Goal: Task Accomplishment & Management: Manage account settings

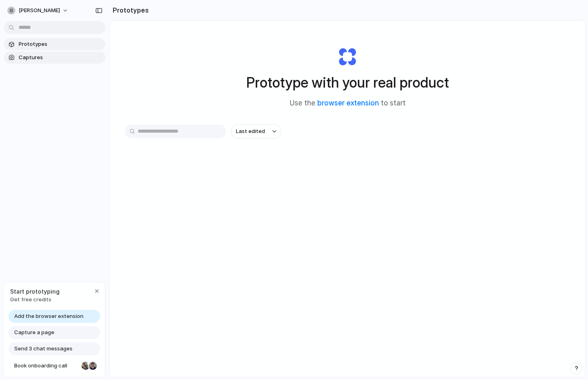
click at [52, 57] on span "Captures" at bounding box center [61, 58] width 84 height 8
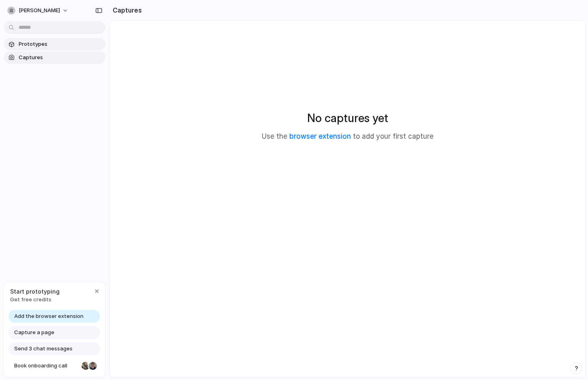
click at [59, 43] on span "Prototypes" at bounding box center [61, 44] width 84 height 8
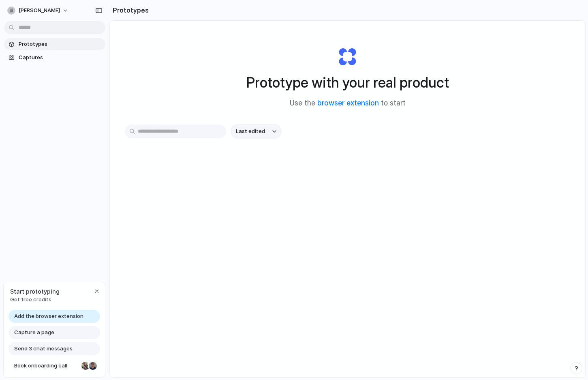
click at [261, 130] on span "Last edited" at bounding box center [250, 131] width 29 height 8
click at [261, 130] on div "Last edited Last created Alphabetical" at bounding box center [294, 190] width 588 height 380
click at [61, 8] on button "[PERSON_NAME]" at bounding box center [38, 10] width 69 height 13
click at [34, 28] on span "Settings" at bounding box center [30, 29] width 22 height 8
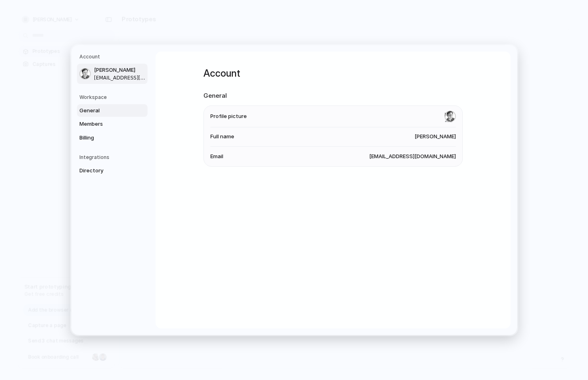
click at [100, 109] on span "General" at bounding box center [105, 111] width 52 height 8
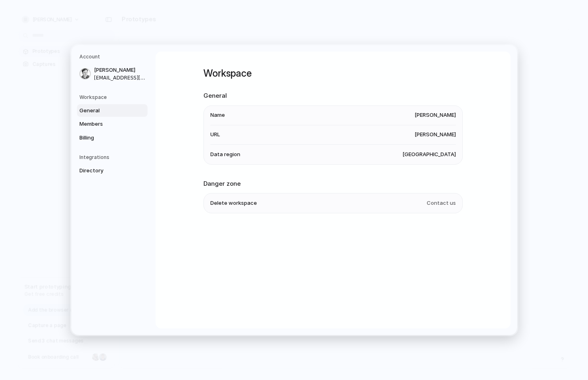
click at [449, 153] on span "[GEOGRAPHIC_DATA]" at bounding box center [430, 154] width 54 height 8
click at [102, 123] on span "Members" at bounding box center [105, 124] width 52 height 8
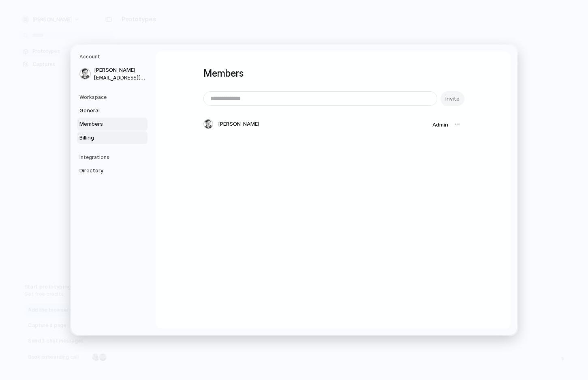
click at [106, 135] on span "Billing" at bounding box center [105, 138] width 52 height 8
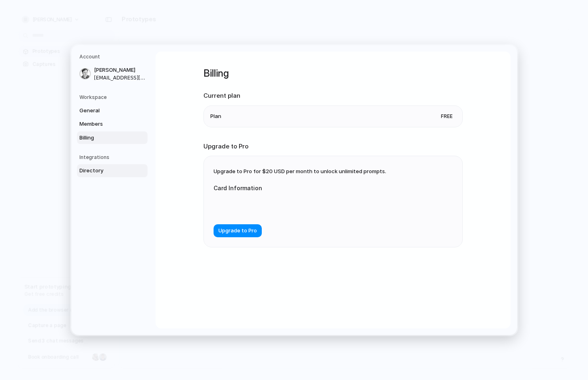
click at [107, 168] on span "Directory" at bounding box center [105, 171] width 52 height 8
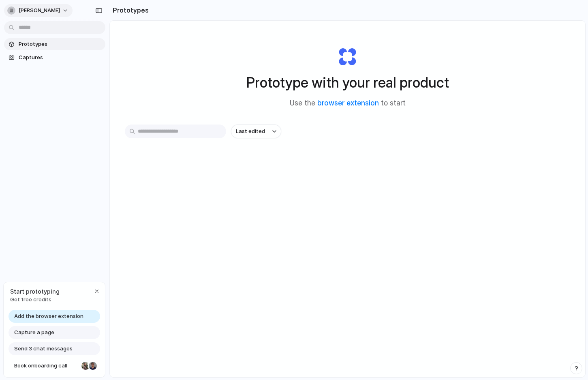
click at [64, 8] on button "[PERSON_NAME]" at bounding box center [38, 10] width 69 height 13
click at [41, 30] on li "Settings" at bounding box center [39, 28] width 67 height 13
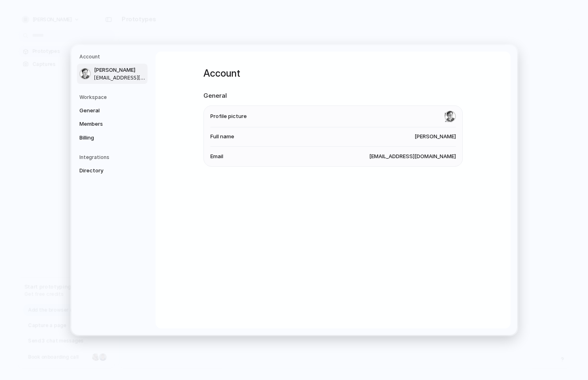
click at [117, 69] on span "[PERSON_NAME]" at bounding box center [120, 70] width 52 height 8
click at [99, 110] on span "General" at bounding box center [105, 111] width 52 height 8
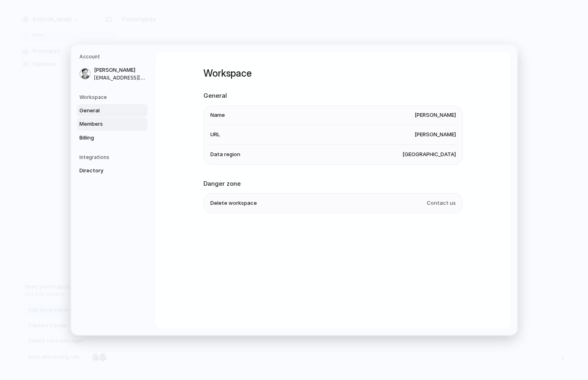
click at [103, 124] on span "Members" at bounding box center [105, 124] width 52 height 8
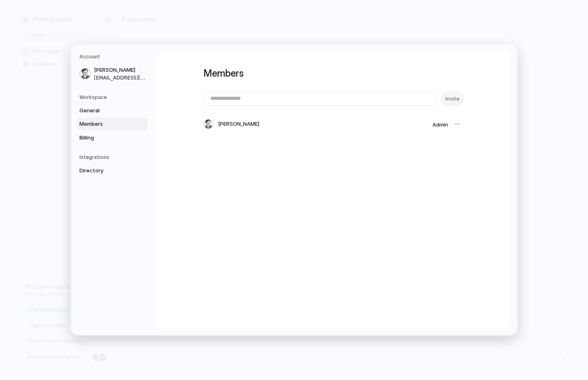
click at [422, 145] on div "Members Invite [PERSON_NAME] Admin" at bounding box center [333, 106] width 259 height 110
click at [457, 123] on div at bounding box center [457, 123] width 11 height 11
drag, startPoint x: 448, startPoint y: 124, endPoint x: 457, endPoint y: 122, distance: 9.1
click at [451, 124] on div "[PERSON_NAME] Admin" at bounding box center [333, 124] width 259 height 16
drag, startPoint x: 457, startPoint y: 122, endPoint x: 304, endPoint y: 122, distance: 153.7
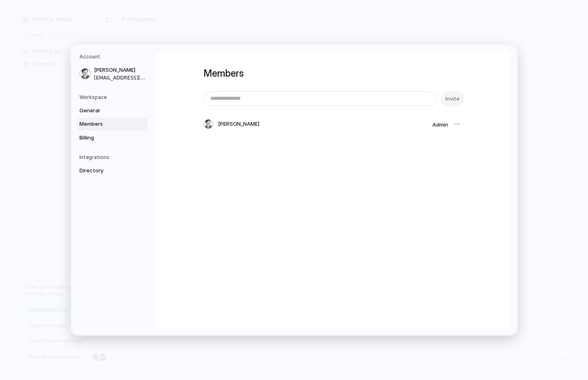
click at [457, 122] on div at bounding box center [457, 123] width 11 height 11
click at [97, 135] on span "Billing" at bounding box center [105, 138] width 52 height 8
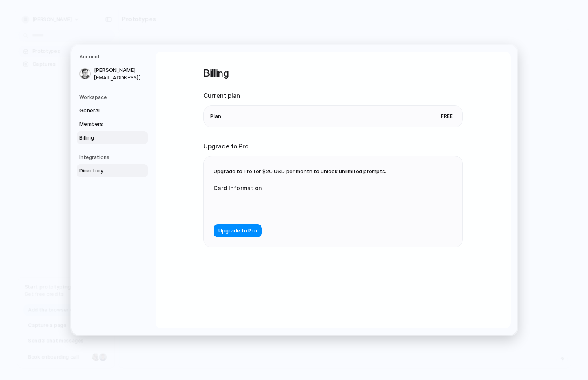
click at [102, 169] on span "Directory" at bounding box center [105, 171] width 52 height 8
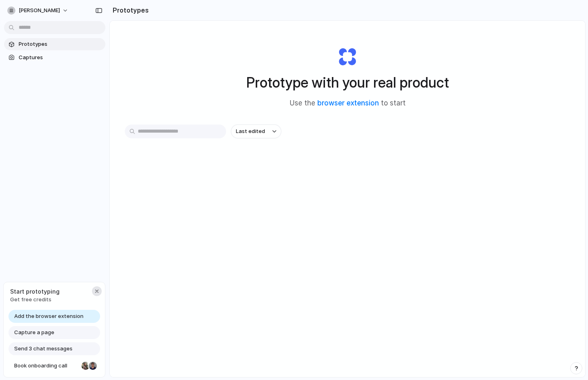
click at [97, 289] on div "button" at bounding box center [97, 291] width 6 height 6
